Goal: Complete application form

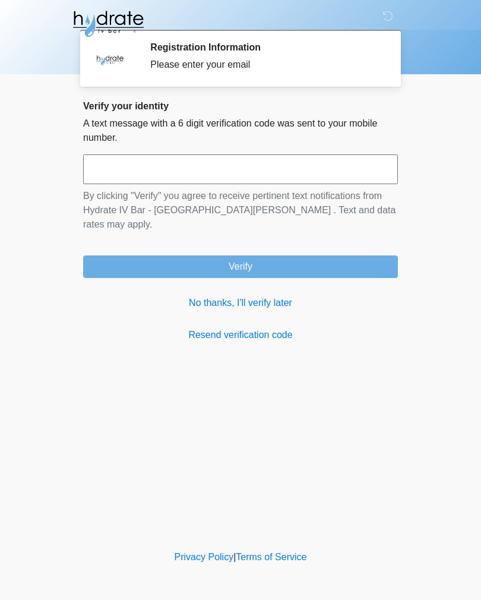
click at [344, 163] on input "text" at bounding box center [240, 170] width 315 height 30
click at [344, 256] on button "Verify" at bounding box center [240, 267] width 315 height 23
type input "******"
click at [263, 256] on button "Verify" at bounding box center [240, 267] width 315 height 23
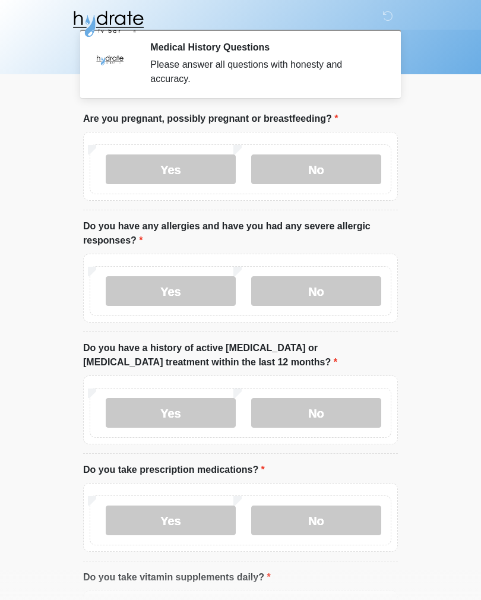
click at [329, 176] on label "No" at bounding box center [316, 170] width 130 height 30
click at [187, 291] on label "Yes" at bounding box center [171, 291] width 130 height 30
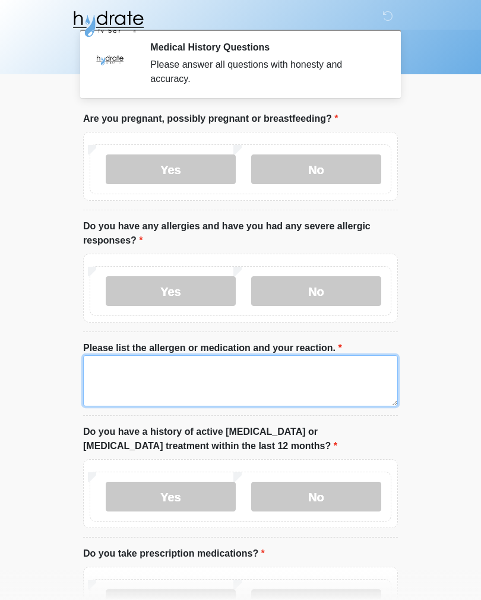
click at [142, 369] on textarea "Please list the allergen or medication and your reaction." at bounding box center [240, 380] width 315 height 51
type textarea "**********"
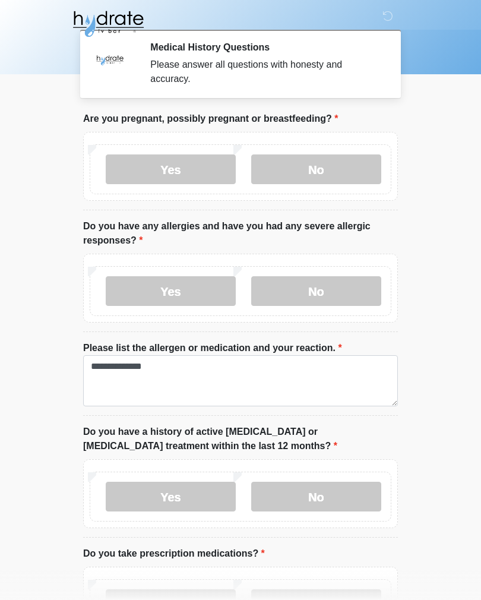
click at [432, 349] on body "‎ ‎ ‎ Medical History Questions Please answer all questions with honesty and ac…" at bounding box center [240, 300] width 481 height 600
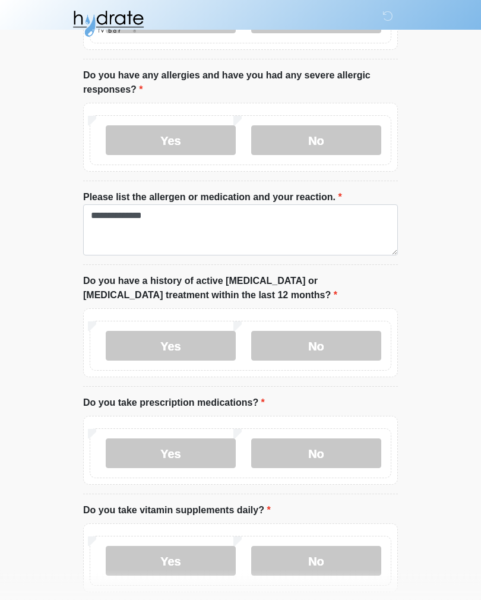
scroll to position [151, 0]
click at [343, 339] on label "No" at bounding box center [316, 346] width 130 height 30
click at [157, 461] on label "Yes" at bounding box center [171, 454] width 130 height 30
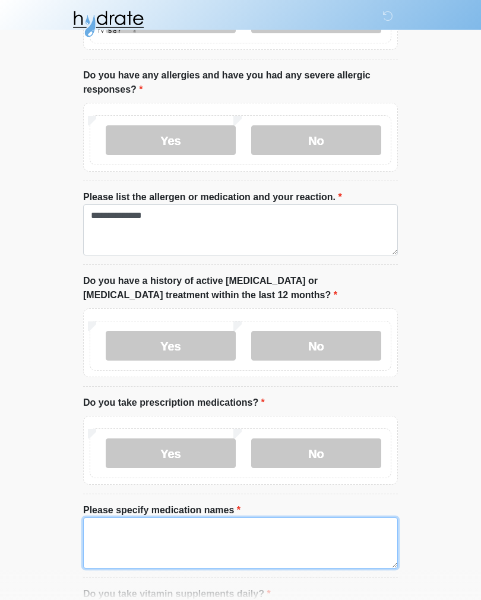
click at [142, 543] on textarea "Please specify medication names" at bounding box center [240, 543] width 315 height 51
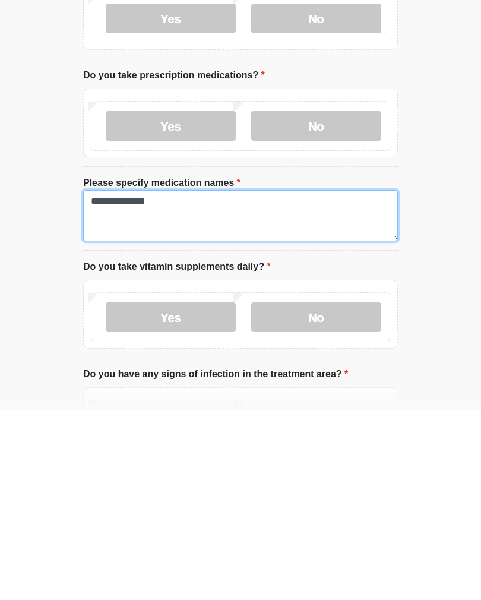
type textarea "**********"
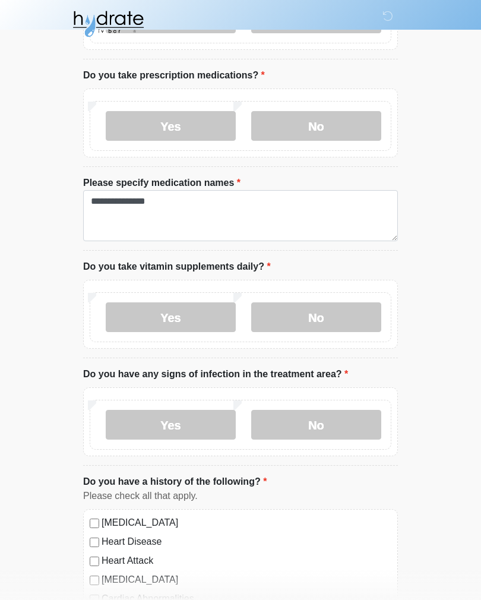
click at [179, 311] on label "Yes" at bounding box center [171, 317] width 130 height 30
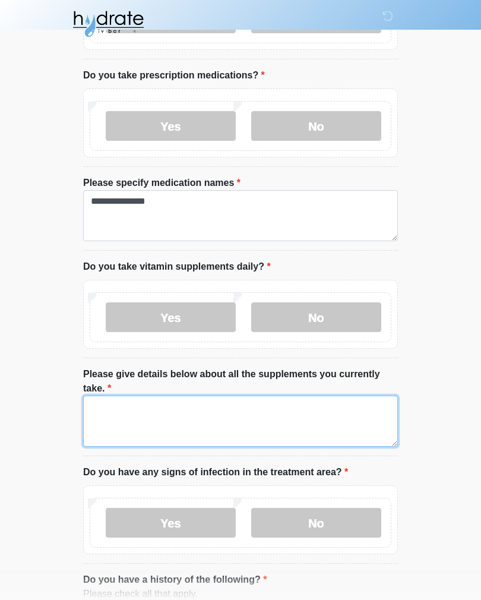
click at [176, 396] on textarea "Please give details below about all the supplements you currently take." at bounding box center [240, 421] width 315 height 51
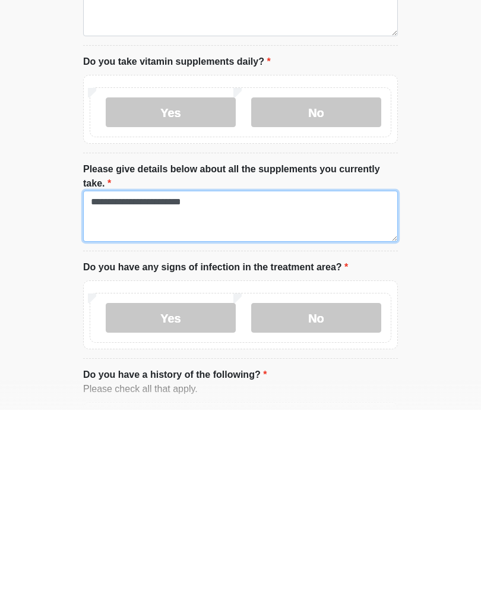
type textarea "**********"
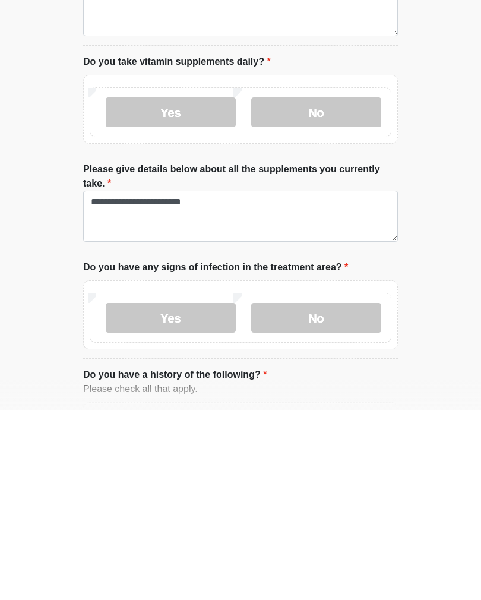
click at [406, 276] on div "This is the beginning of your virtual Good Faith Exam . ﻿﻿﻿﻿﻿﻿﻿﻿ This step is n…" at bounding box center [240, 553] width 333 height 1871
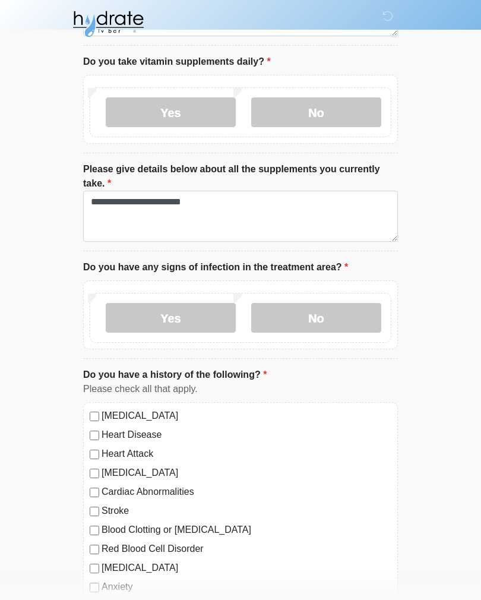
click at [327, 319] on label "No" at bounding box center [316, 318] width 130 height 30
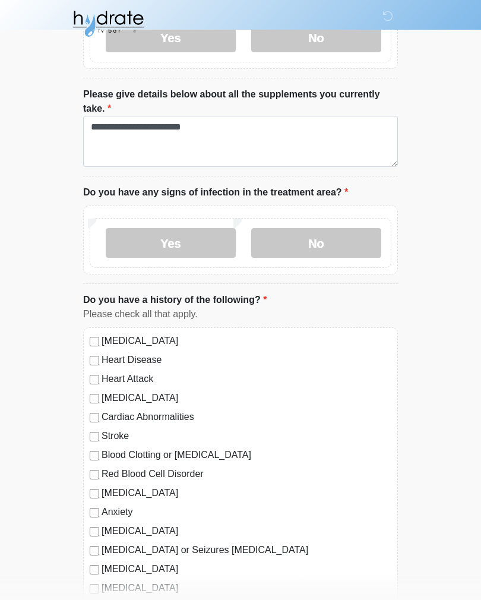
scroll to position [765, 0]
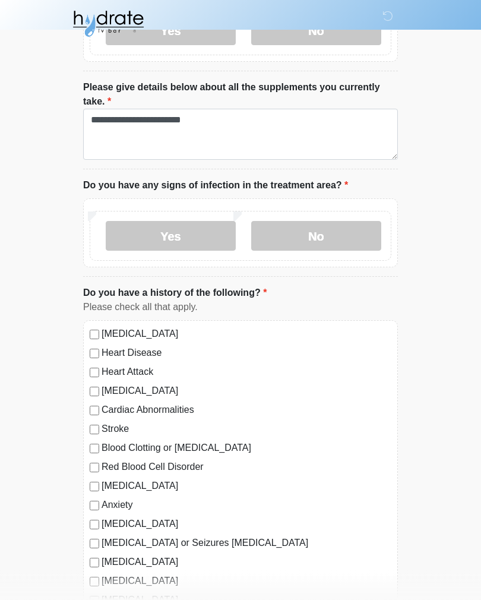
click at [146, 338] on label "High Blood Pressure" at bounding box center [247, 334] width 290 height 14
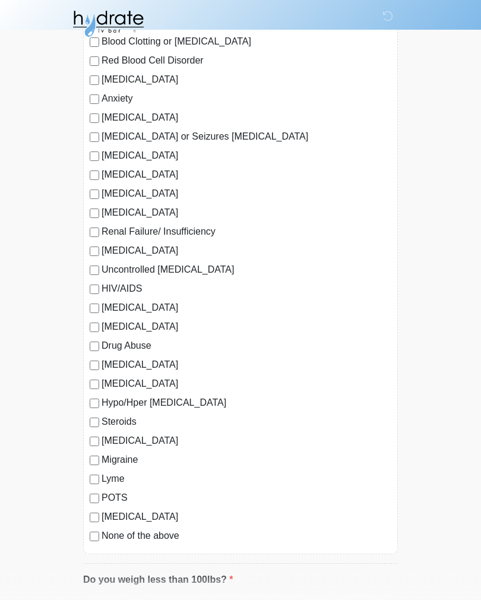
scroll to position [1172, 0]
click at [129, 386] on label "Hypertension" at bounding box center [247, 384] width 290 height 14
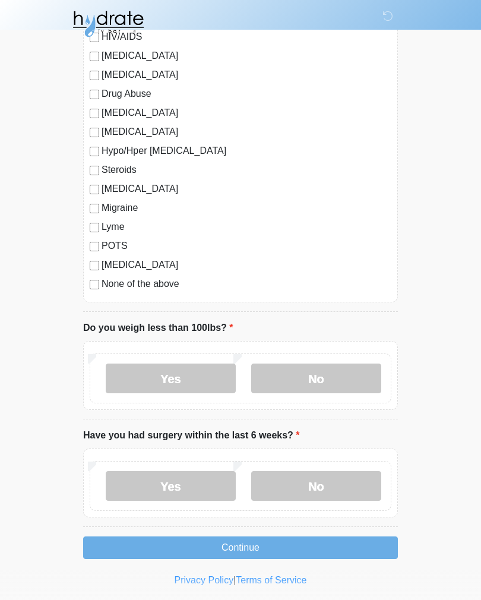
scroll to position [1425, 0]
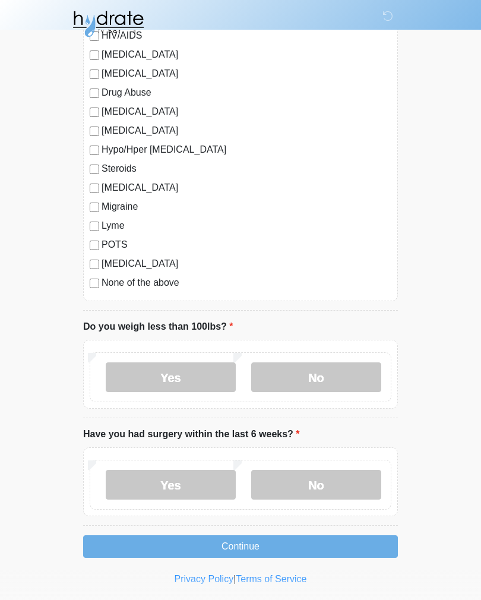
click at [312, 382] on label "No" at bounding box center [316, 377] width 130 height 30
click at [294, 484] on label "No" at bounding box center [316, 485] width 130 height 30
click at [288, 545] on button "Continue" at bounding box center [240, 546] width 315 height 23
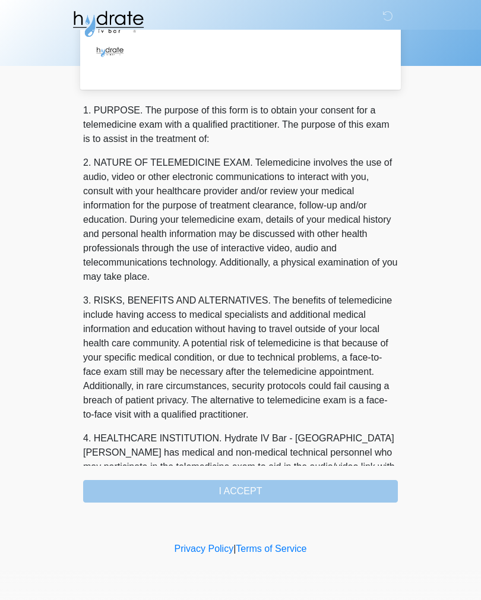
scroll to position [0, 0]
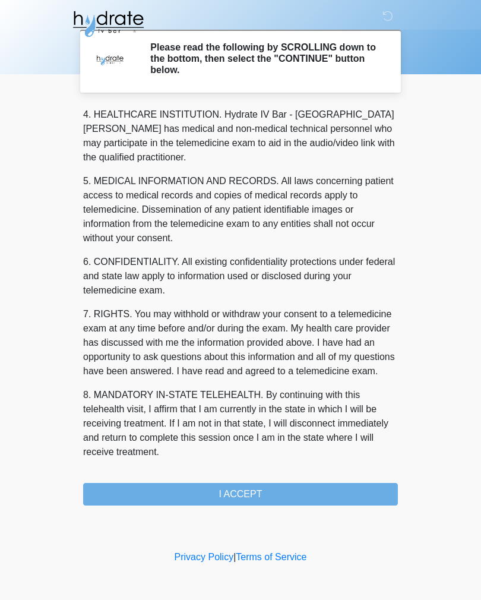
click at [220, 503] on button "I ACCEPT" at bounding box center [240, 494] width 315 height 23
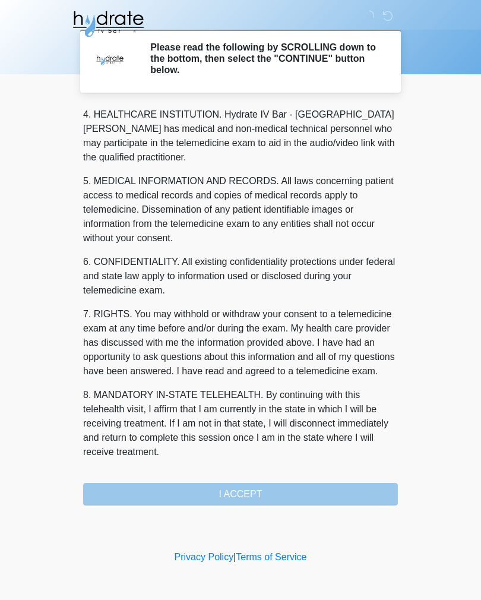
scroll to position [341, 0]
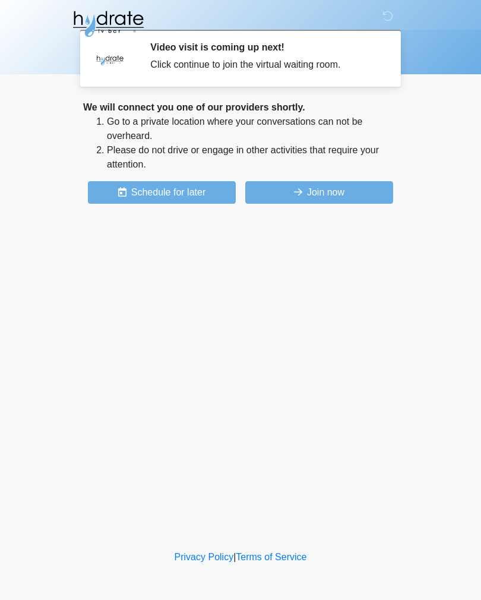
click at [318, 196] on button "Join now" at bounding box center [319, 192] width 148 height 23
